Goal: Task Accomplishment & Management: Manage account settings

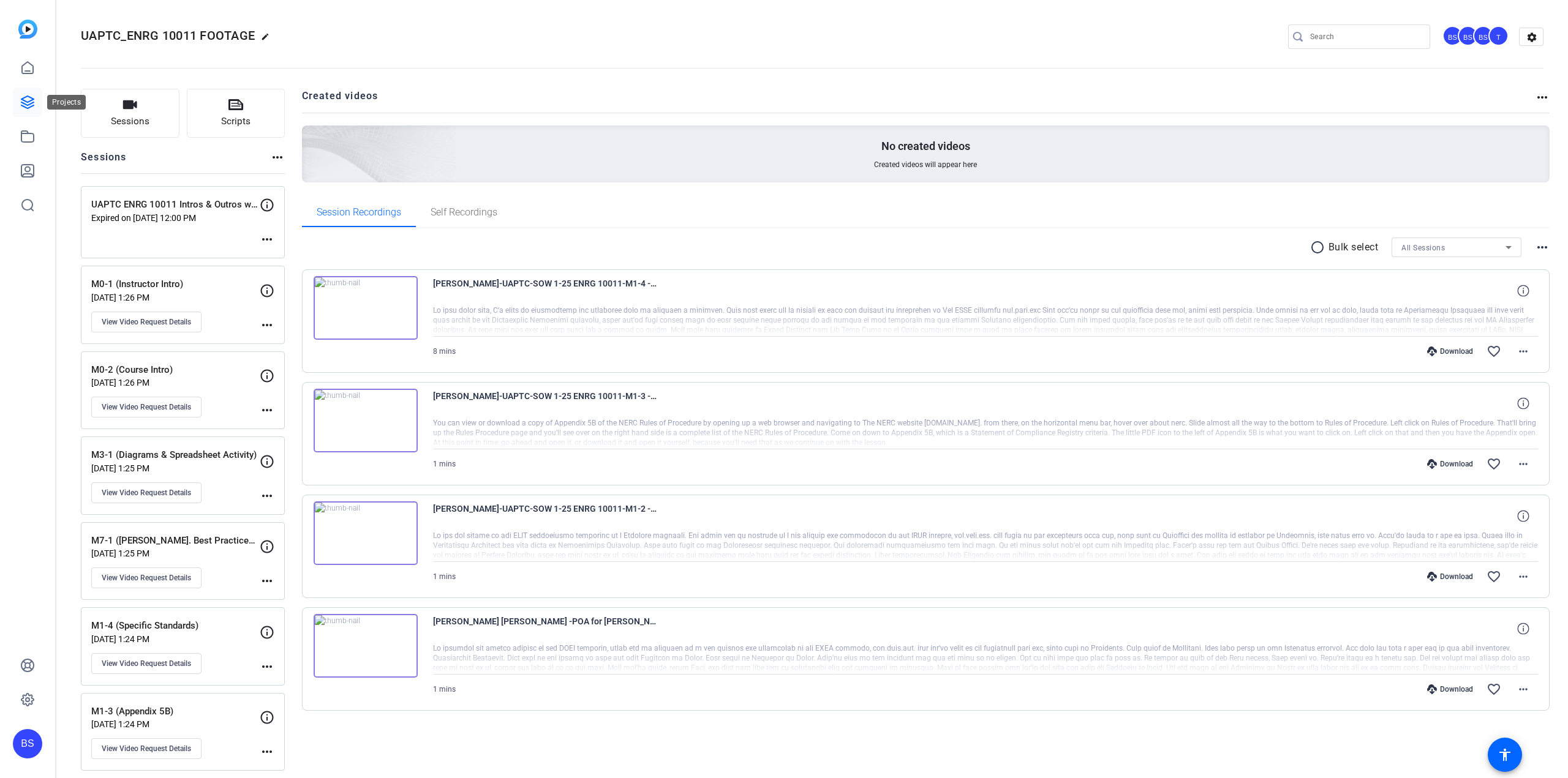
click at [41, 115] on link at bounding box center [28, 102] width 29 height 29
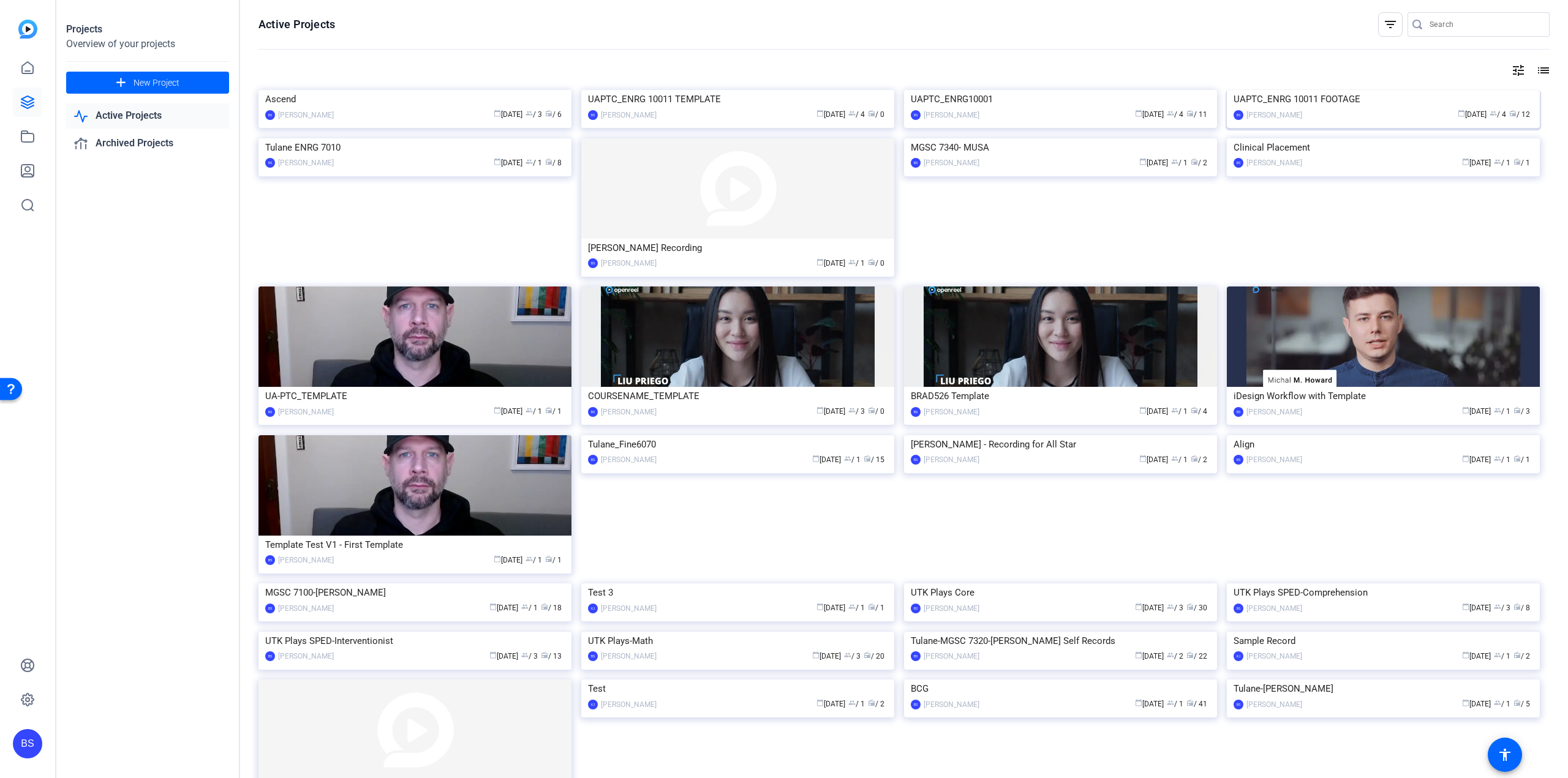
click at [1340, 109] on div "UAPTC_ENRG 10011 FOOTAGE" at bounding box center [1382, 99] width 299 height 19
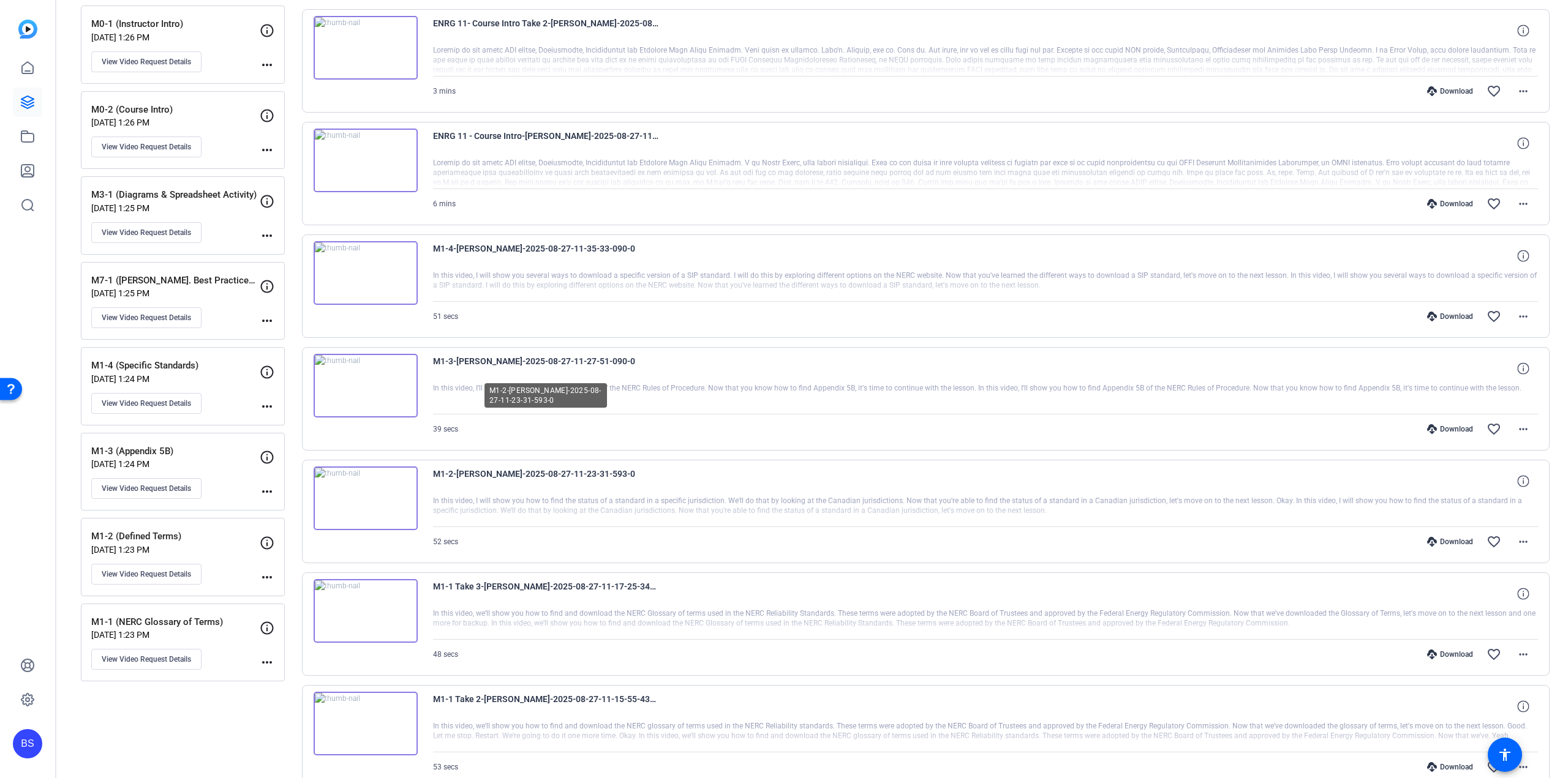
scroll to position [250, 0]
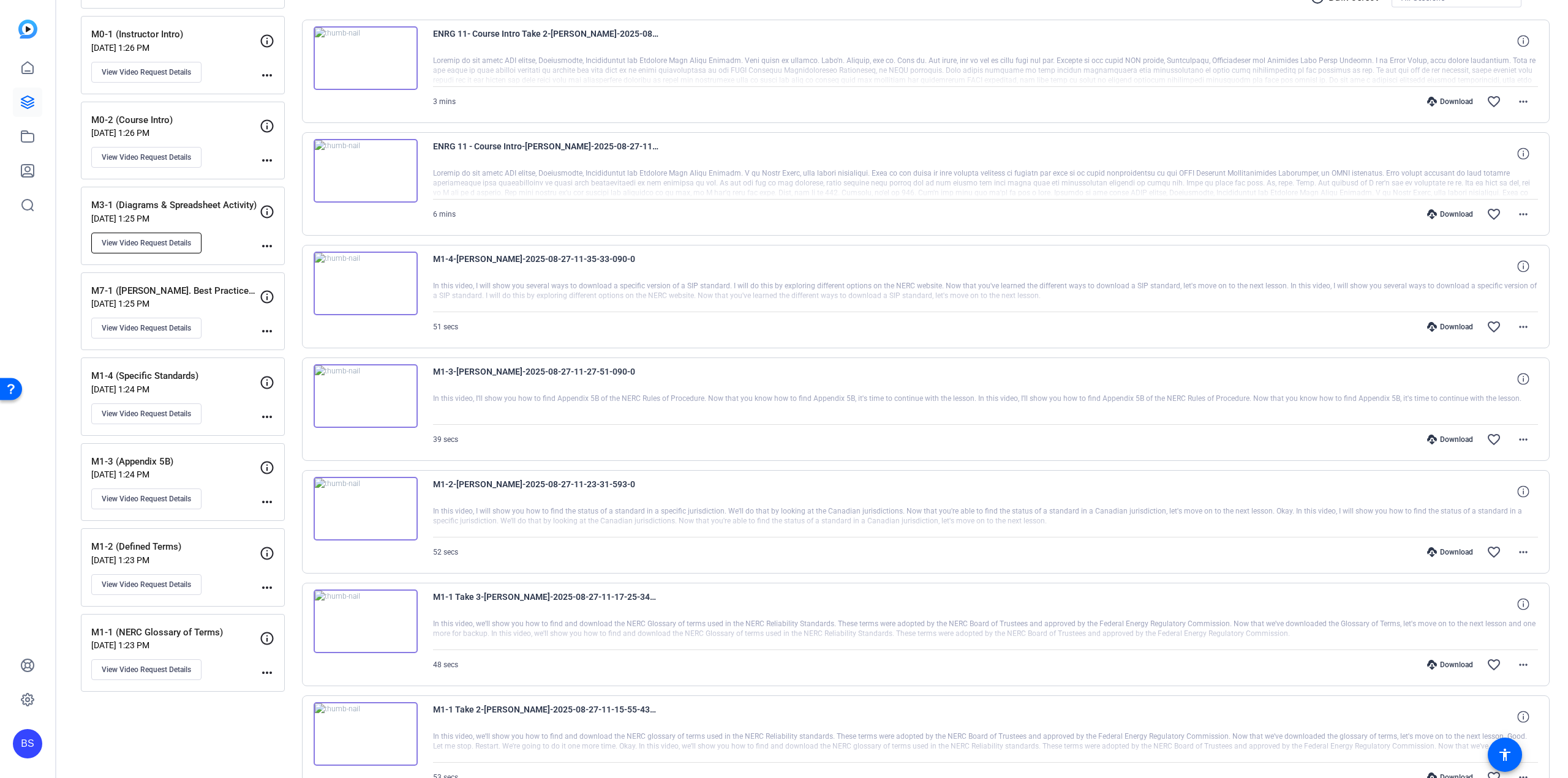
click at [182, 244] on span "View Video Request Details" at bounding box center [146, 243] width 89 height 10
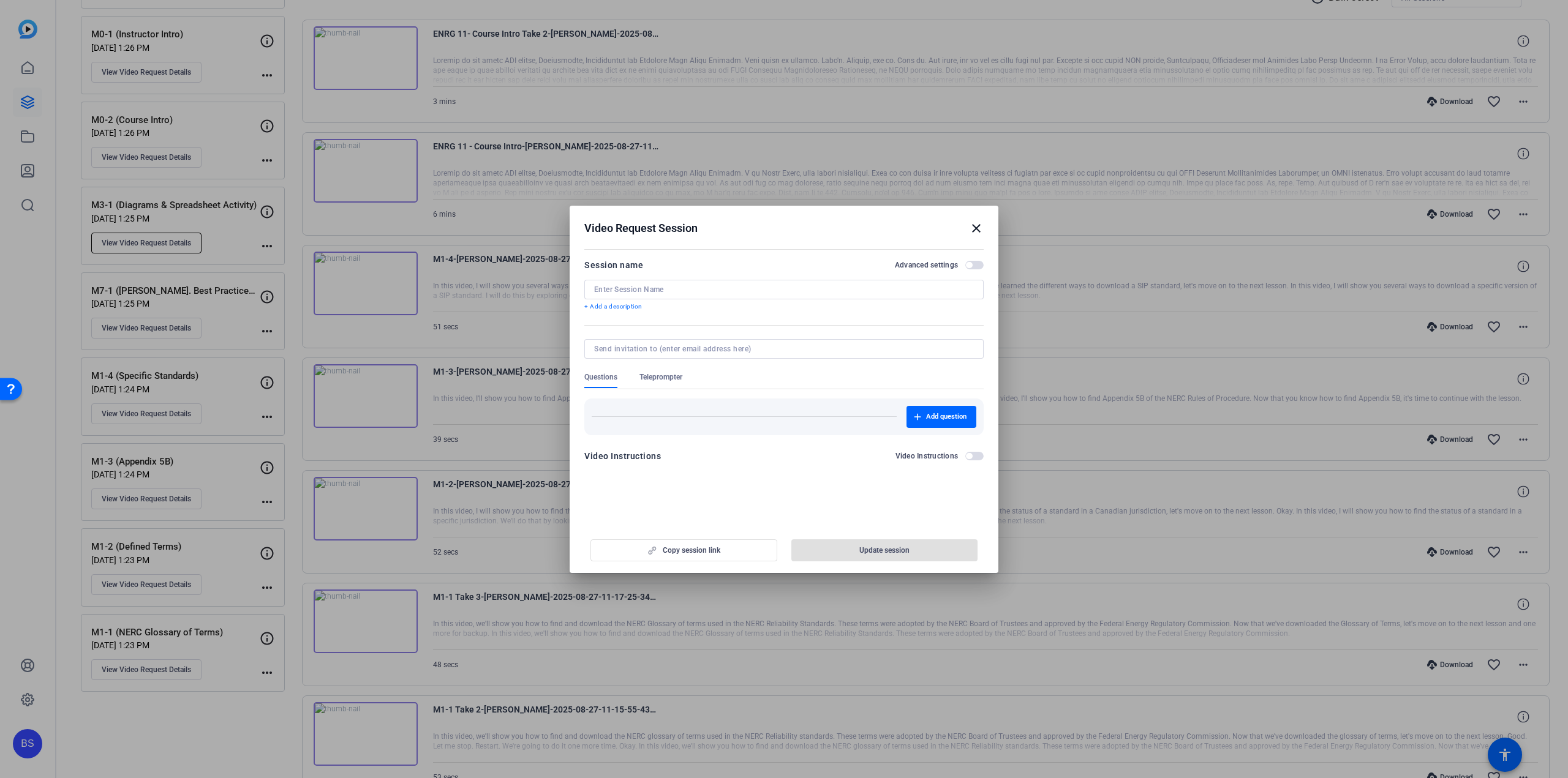
type input "M3-1 (Diagrams & Spreadsheet Activity)"
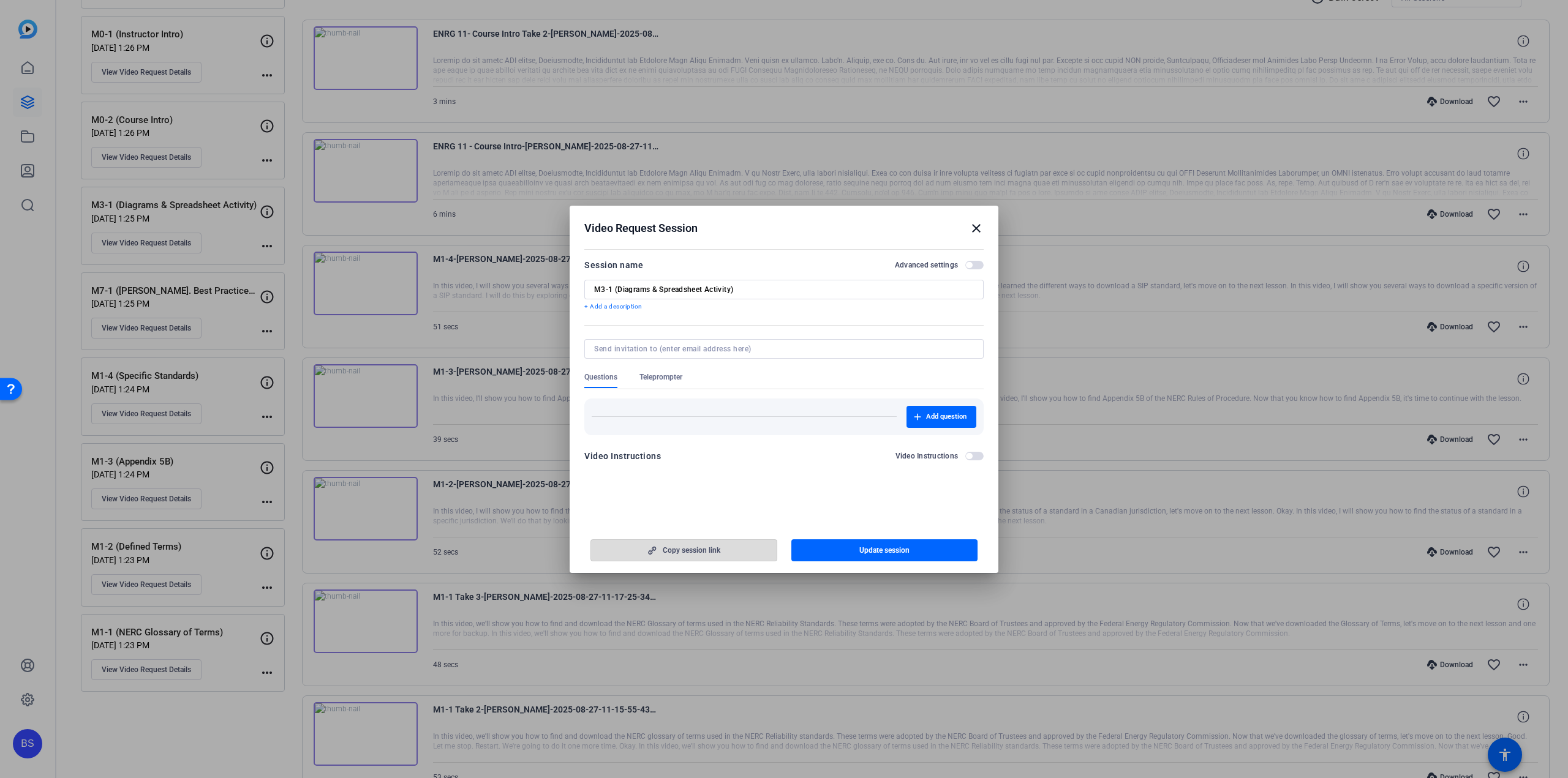
click at [700, 552] on span "Copy session link" at bounding box center [691, 550] width 58 height 10
click at [979, 227] on mat-icon "close" at bounding box center [976, 229] width 15 height 15
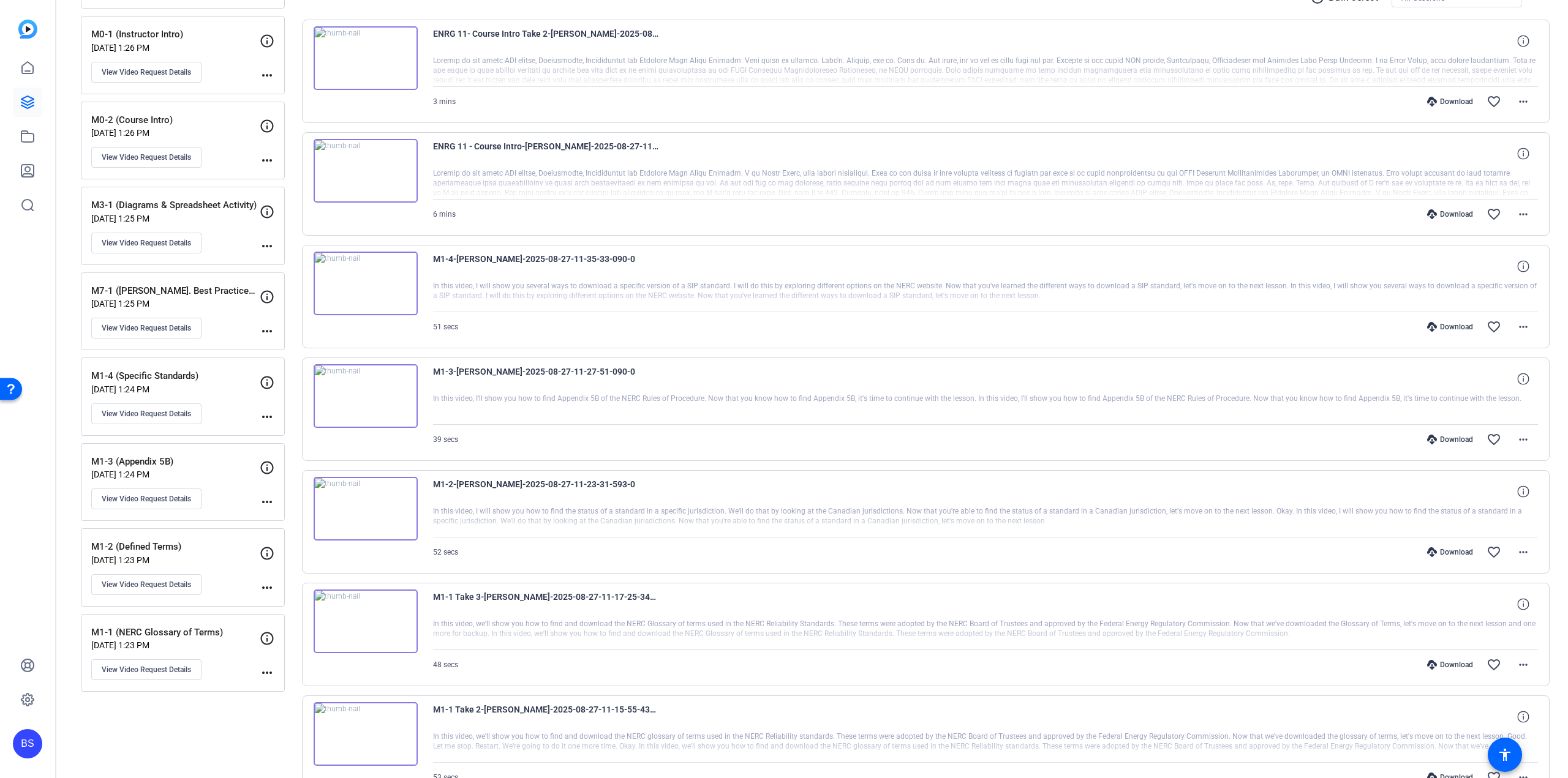
click at [272, 325] on mat-icon "more_horiz" at bounding box center [267, 331] width 15 height 15
click at [212, 293] on div at bounding box center [784, 389] width 1568 height 778
click at [194, 272] on div "M7-1 ([PERSON_NAME]. Best Practices for Network Segment) [DATE] 1:25 PM View Vi…" at bounding box center [183, 311] width 204 height 79
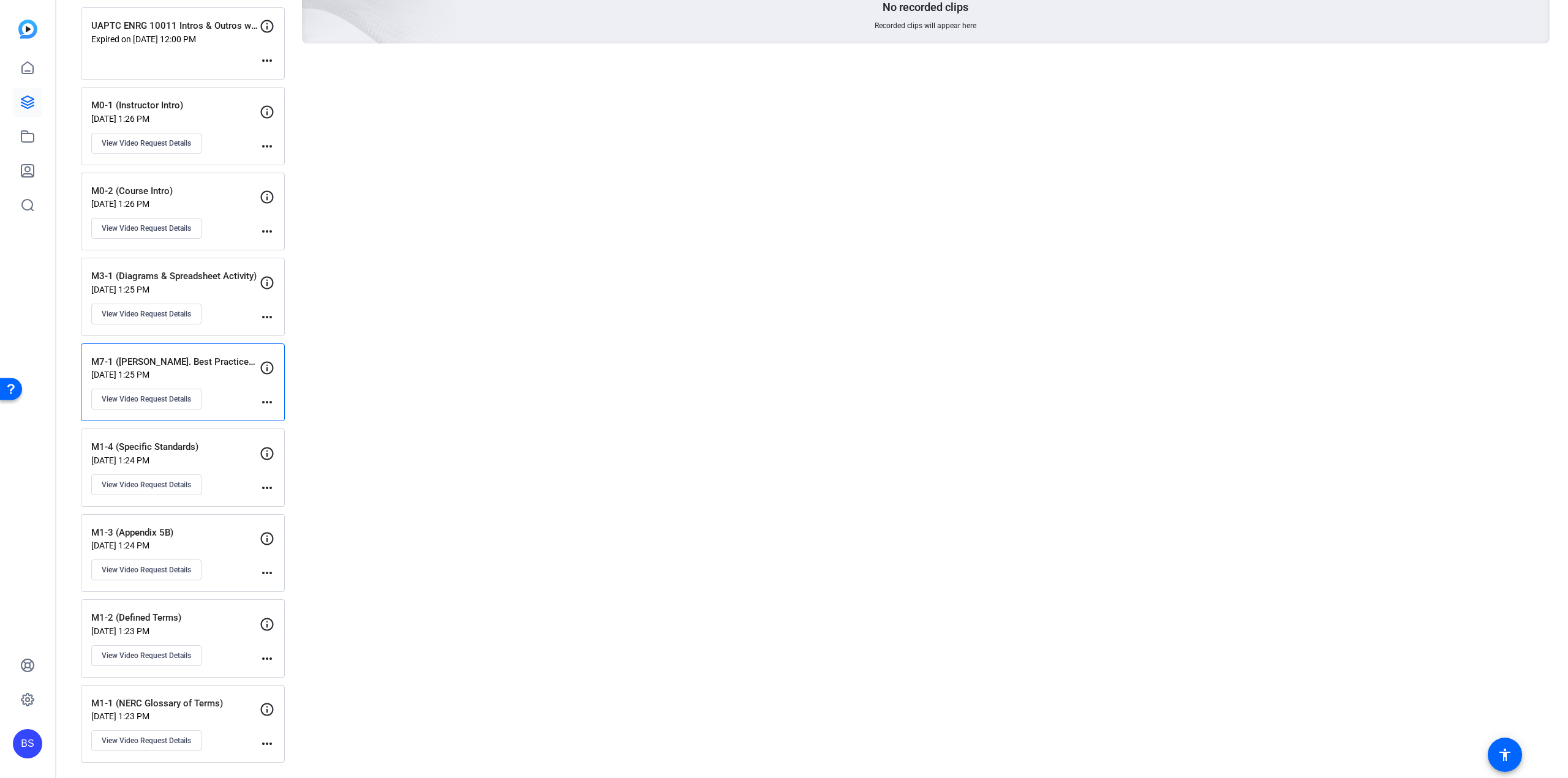
scroll to position [172, 0]
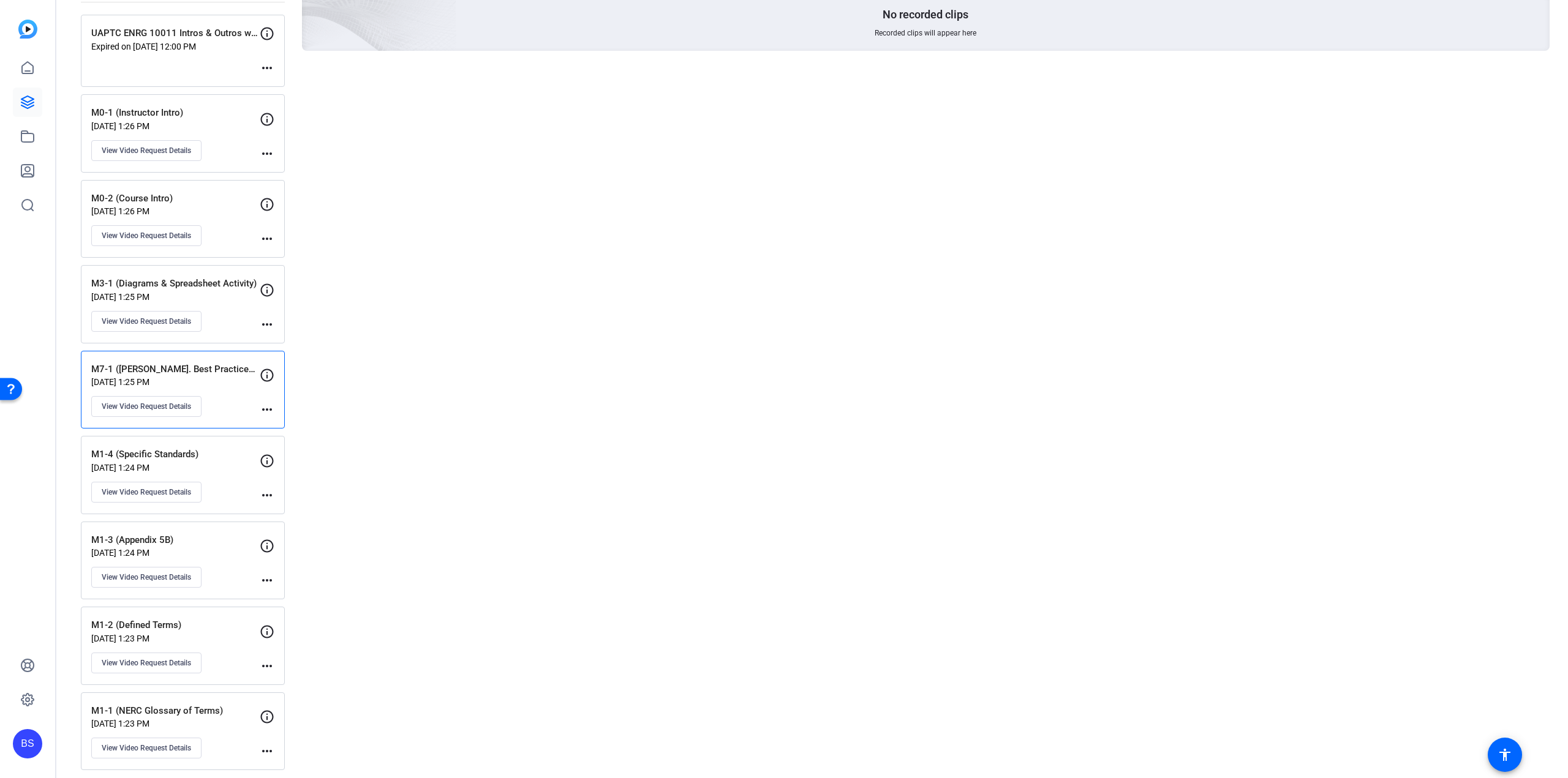
click at [174, 365] on p "M7-1 ([PERSON_NAME]. Best Practices for Network Segment)" at bounding box center [176, 369] width 169 height 14
click at [139, 407] on span "View Video Request Details" at bounding box center [146, 407] width 89 height 10
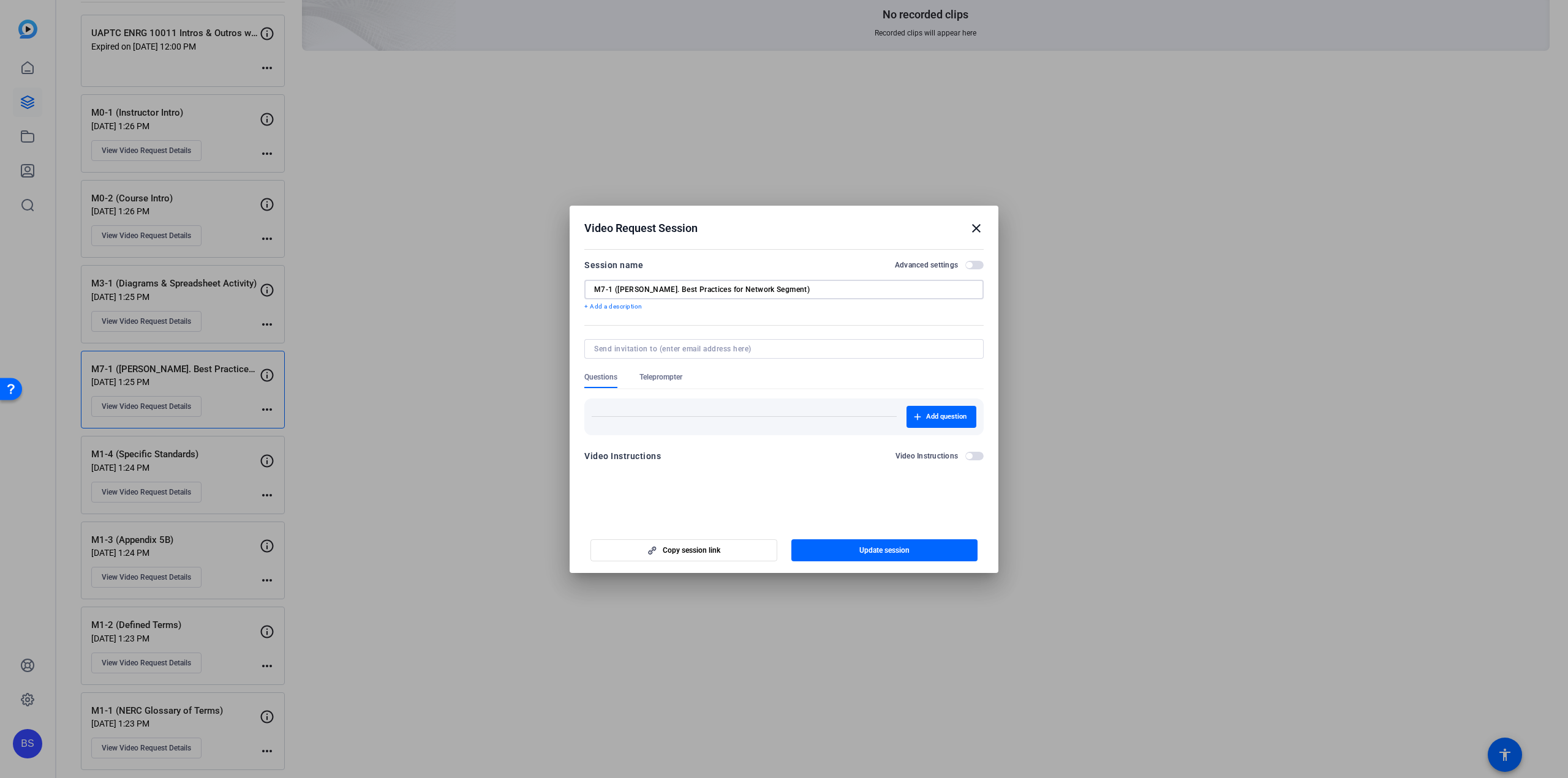
click at [602, 288] on input "M7-1 ([PERSON_NAME]. Best Practices for Network Segment)" at bounding box center [784, 289] width 379 height 10
click at [799, 309] on p "+ Add a description" at bounding box center [784, 306] width 400 height 10
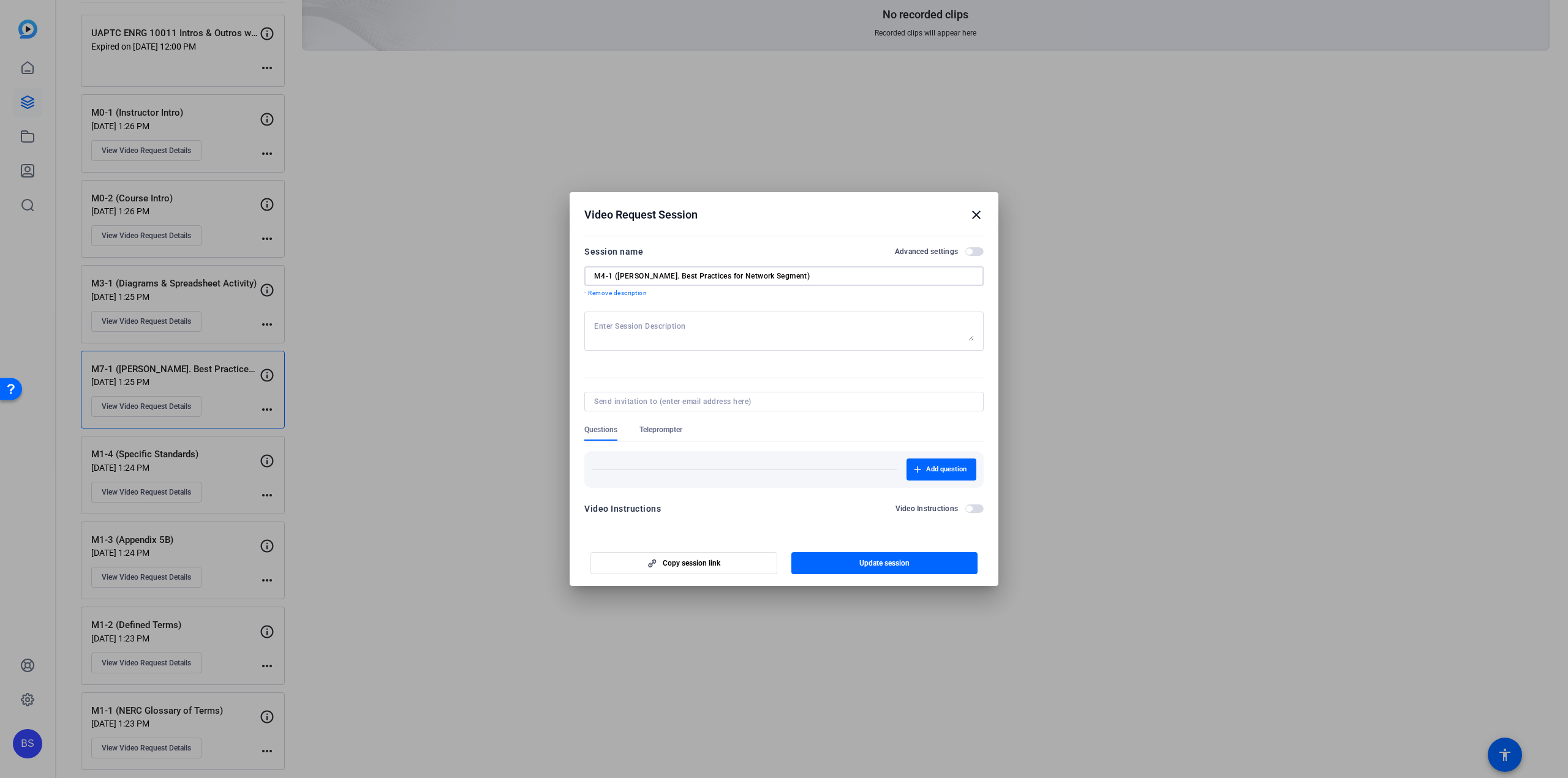
drag, startPoint x: 791, startPoint y: 275, endPoint x: 613, endPoint y: 274, distance: 178.0
click at [613, 274] on input "M4-1 ([PERSON_NAME]. Best Practices for Network Segment)" at bounding box center [784, 276] width 379 height 10
type input "M4-1"
click at [868, 549] on span "button" at bounding box center [885, 563] width 186 height 29
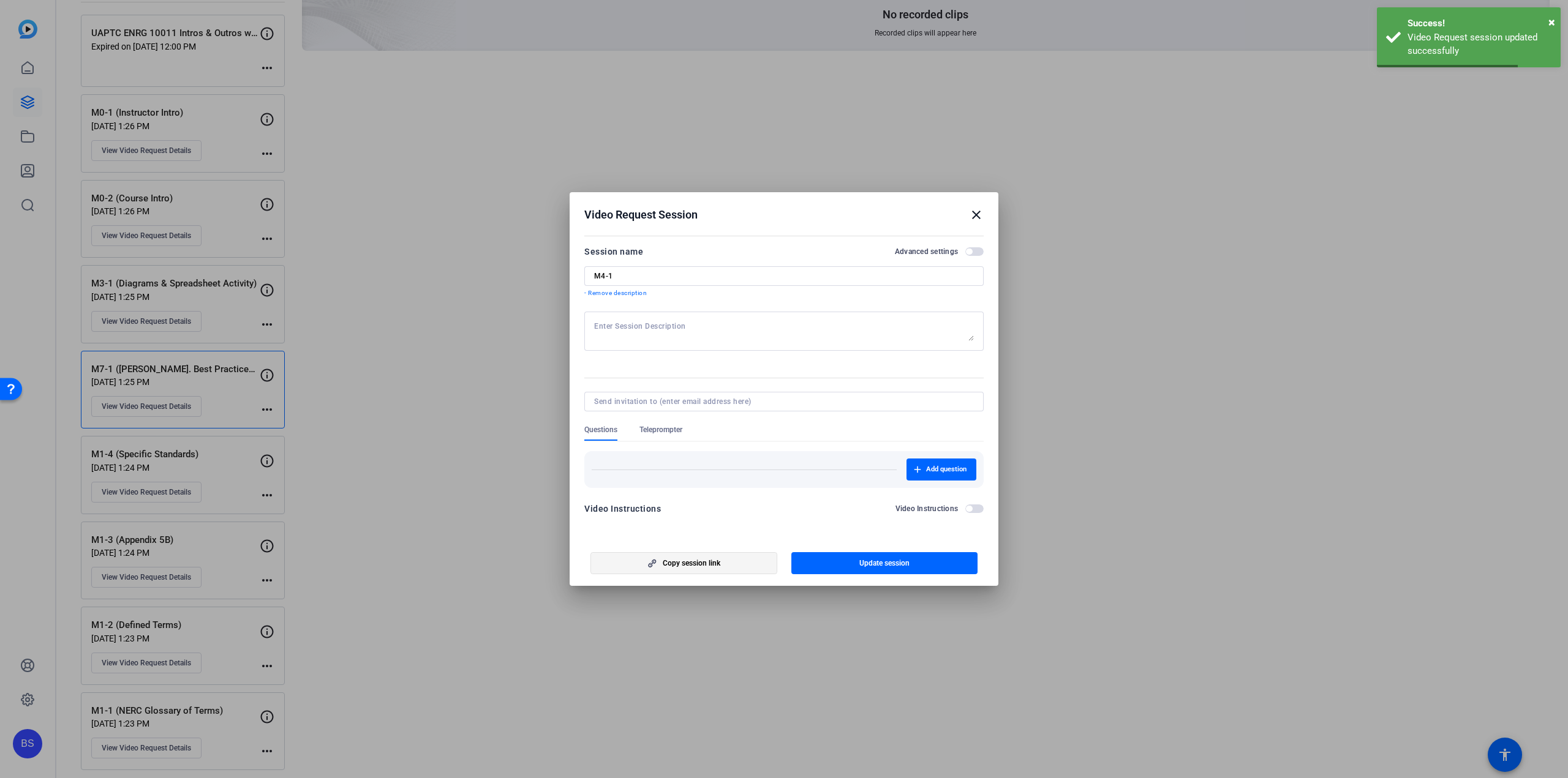
click at [683, 567] on span "Copy session link" at bounding box center [691, 563] width 58 height 10
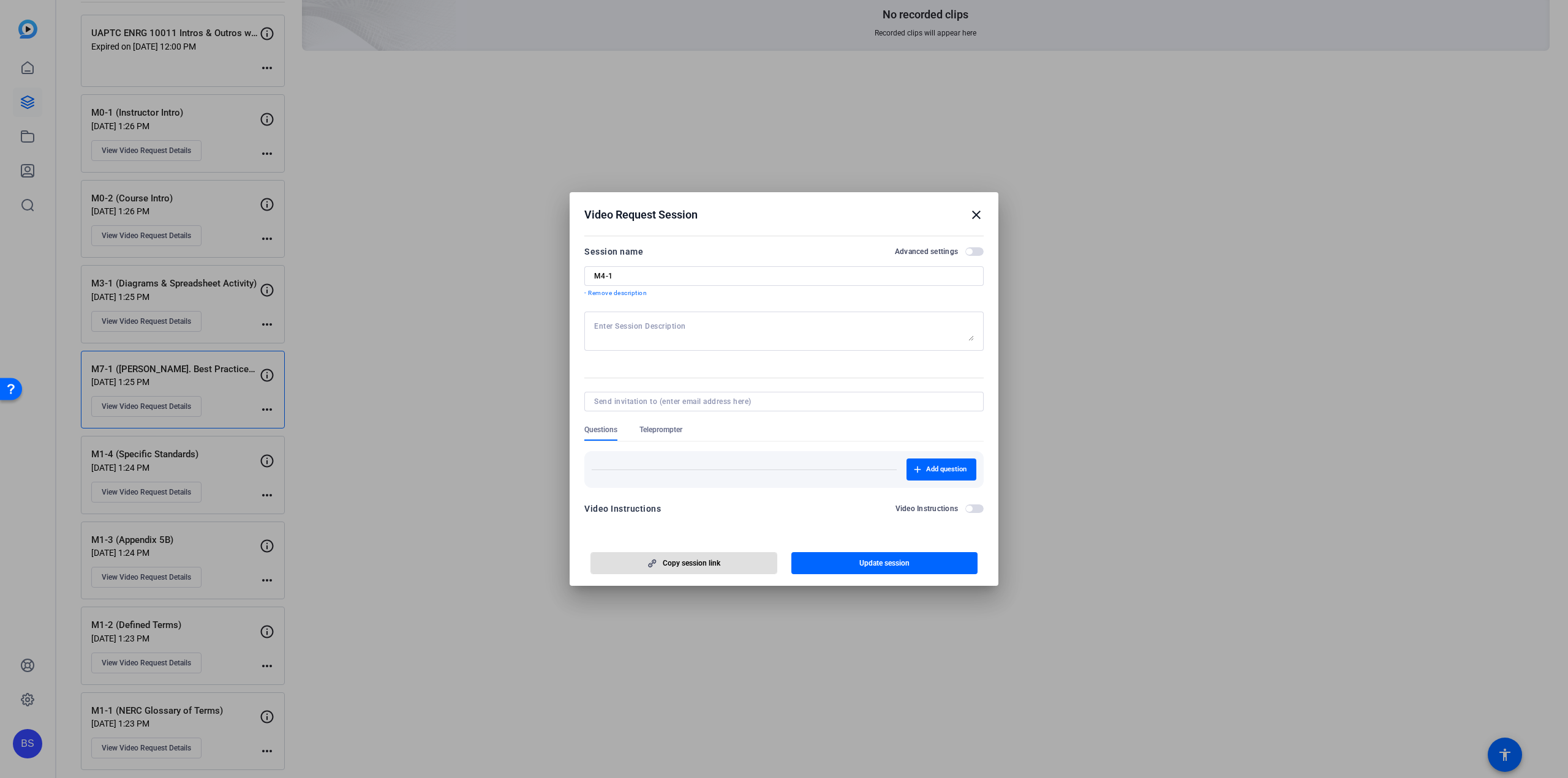
click at [974, 215] on mat-icon "close" at bounding box center [976, 215] width 15 height 15
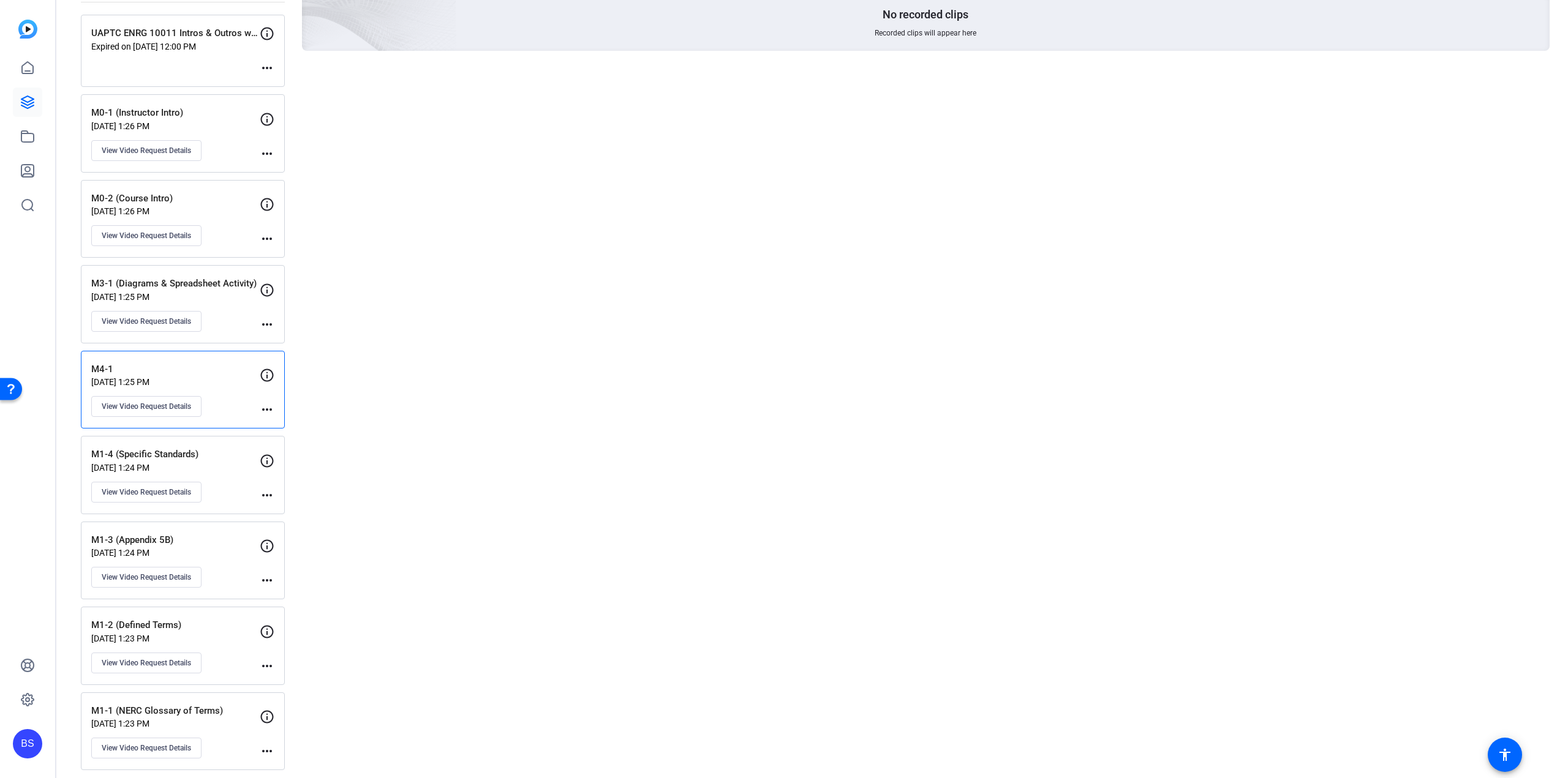
click at [223, 284] on p "M3-1 (Diagrams & Spreadsheet Activity)" at bounding box center [176, 283] width 169 height 14
click at [159, 320] on span "View Video Request Details" at bounding box center [146, 322] width 89 height 10
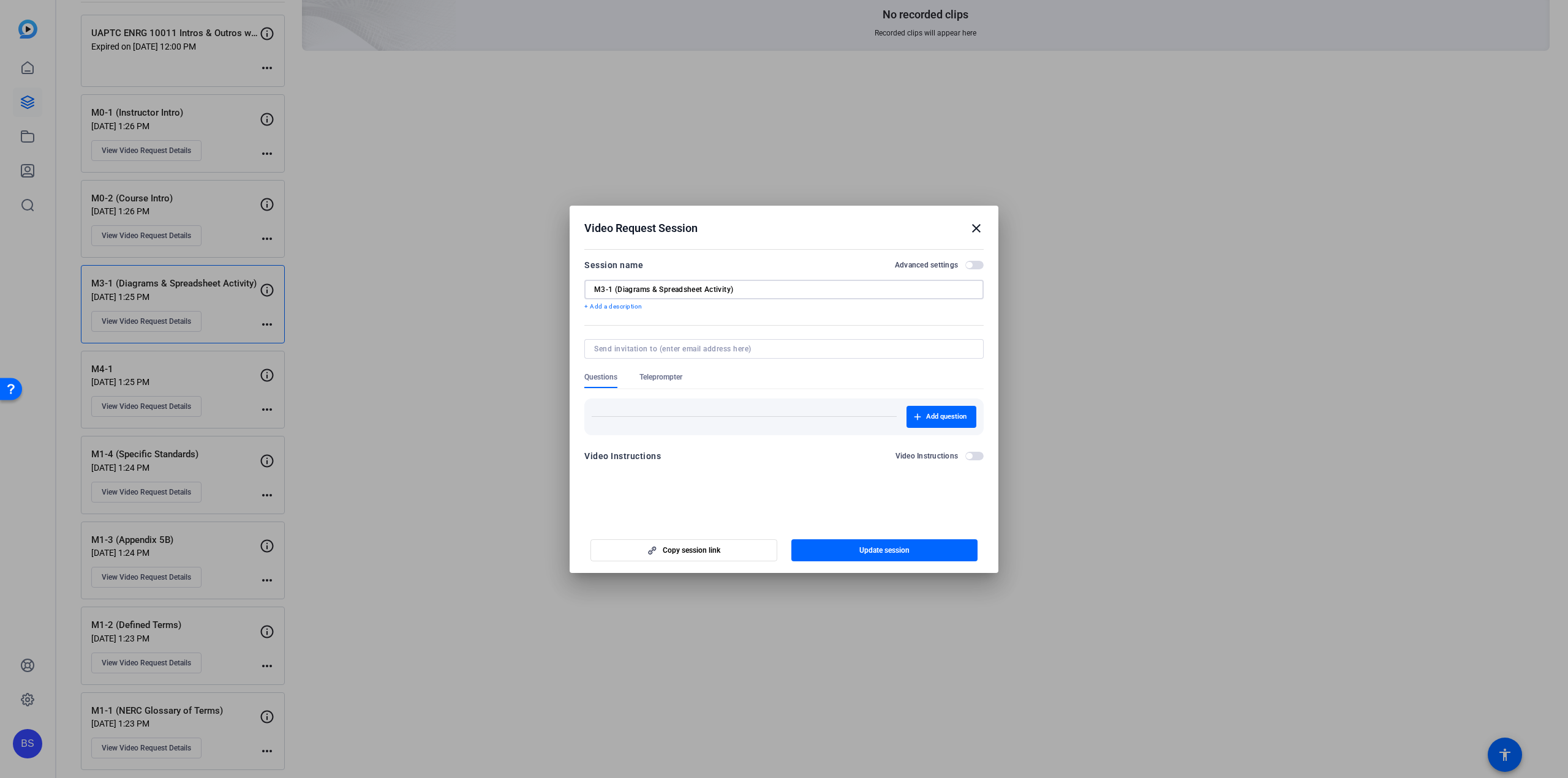
drag, startPoint x: 735, startPoint y: 288, endPoint x: 610, endPoint y: 293, distance: 125.1
click at [610, 293] on input "M3-1 (Diagrams & Spreadsheet Activity)" at bounding box center [784, 289] width 379 height 10
type input "M3-1"
click at [850, 548] on span "button" at bounding box center [885, 550] width 186 height 29
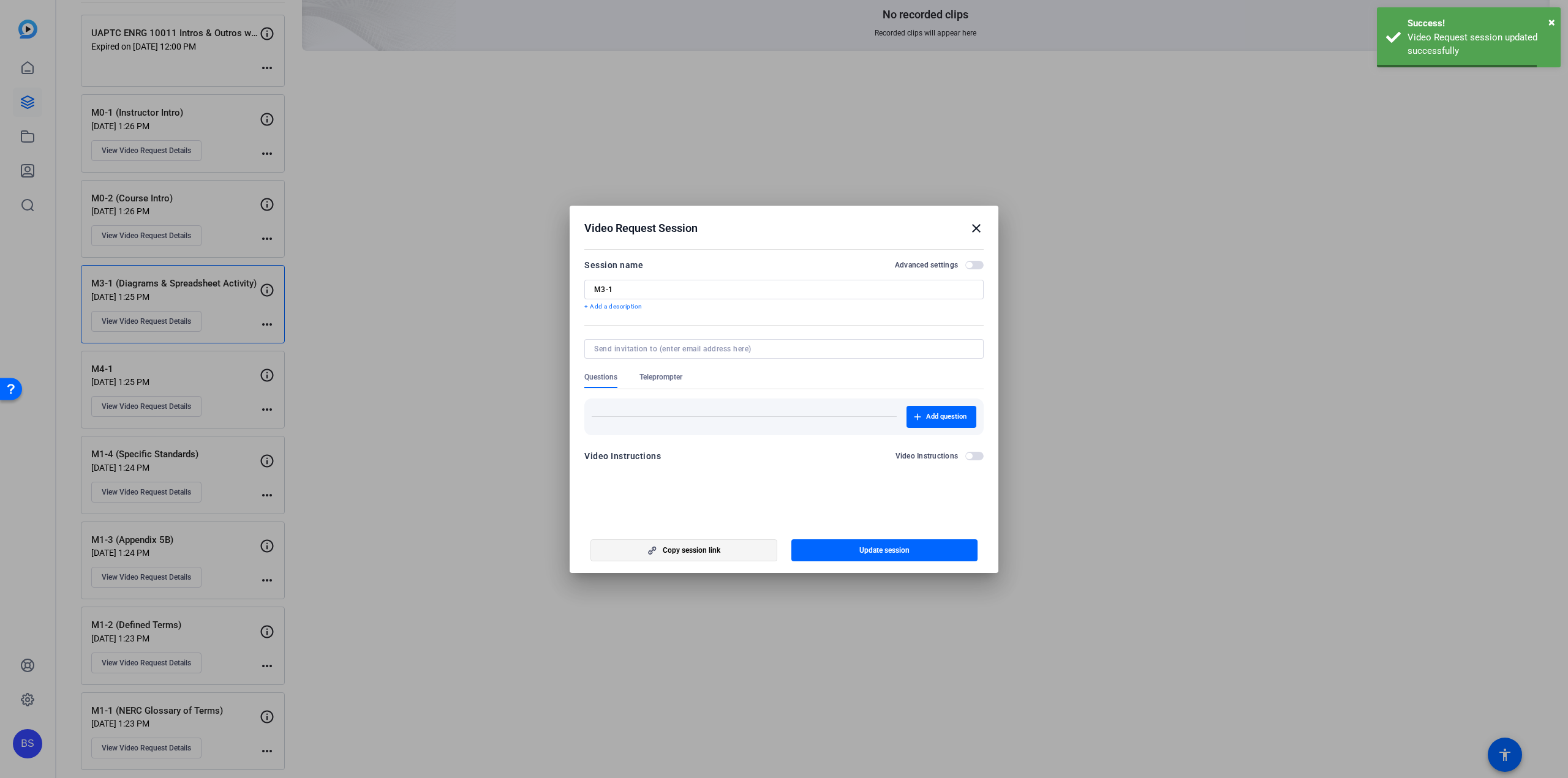
click at [708, 545] on span "Copy session link" at bounding box center [691, 550] width 58 height 10
